Goal: Transaction & Acquisition: Purchase product/service

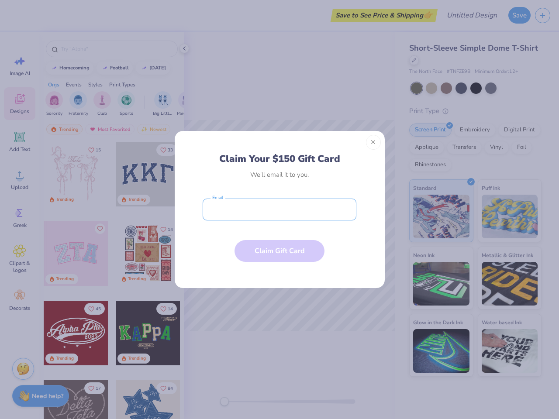
click at [280, 210] on input "email" at bounding box center [280, 210] width 154 height 22
click at [374, 142] on button "Close" at bounding box center [373, 142] width 15 height 15
